Goal: Task Accomplishment & Management: Manage account settings

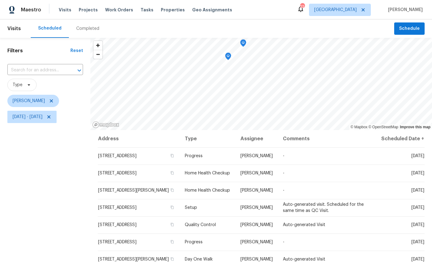
scroll to position [73, 0]
click at [42, 115] on span "[DATE] - [DATE]" at bounding box center [28, 117] width 30 height 6
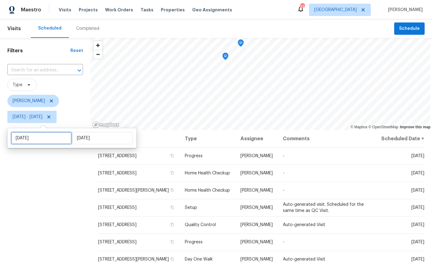
click at [35, 140] on input "[DATE]" at bounding box center [41, 138] width 61 height 12
select select "8"
select select "2025"
select select "9"
select select "2025"
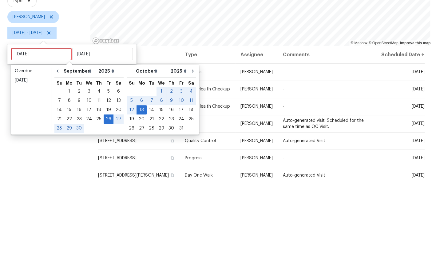
scroll to position [23, 0]
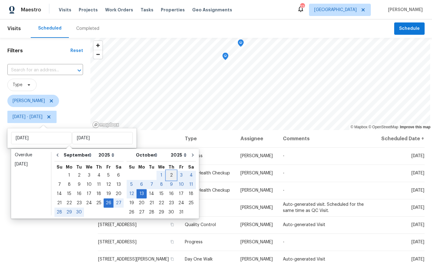
click at [173, 171] on div "2" at bounding box center [171, 175] width 10 height 9
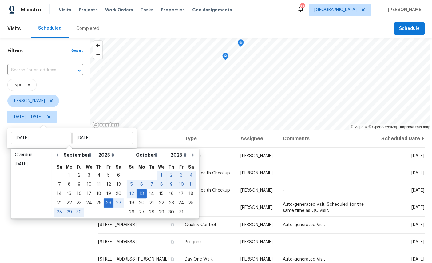
type input "Thu, Oct 02"
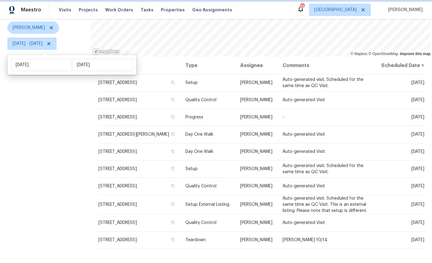
scroll to position [73, 0]
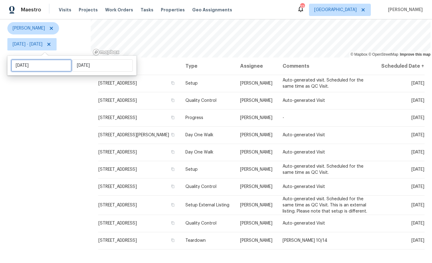
click at [43, 64] on input "Thu, Oct 02" at bounding box center [41, 65] width 61 height 12
select select "9"
select select "2025"
select select "10"
select select "2025"
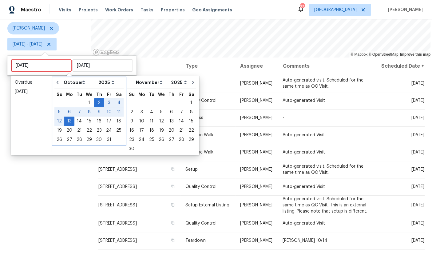
click at [60, 83] on icon "Go to previous month" at bounding box center [57, 82] width 5 height 5
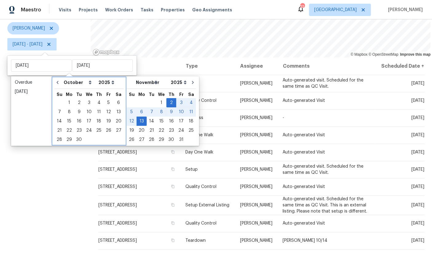
select select "8"
select select "9"
click at [82, 141] on div "30" at bounding box center [79, 139] width 10 height 9
type input "Tue, Sep 30"
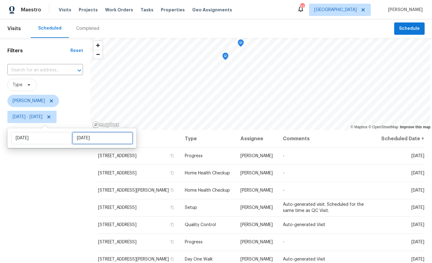
click at [103, 141] on input "[DATE]" at bounding box center [102, 138] width 61 height 12
select select "8"
select select "2025"
select select "9"
select select "2025"
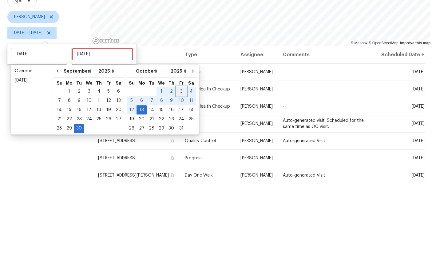
click at [181, 171] on div "3" at bounding box center [181, 175] width 10 height 9
type input "Fri, Oct 03"
